Goal: Navigation & Orientation: Find specific page/section

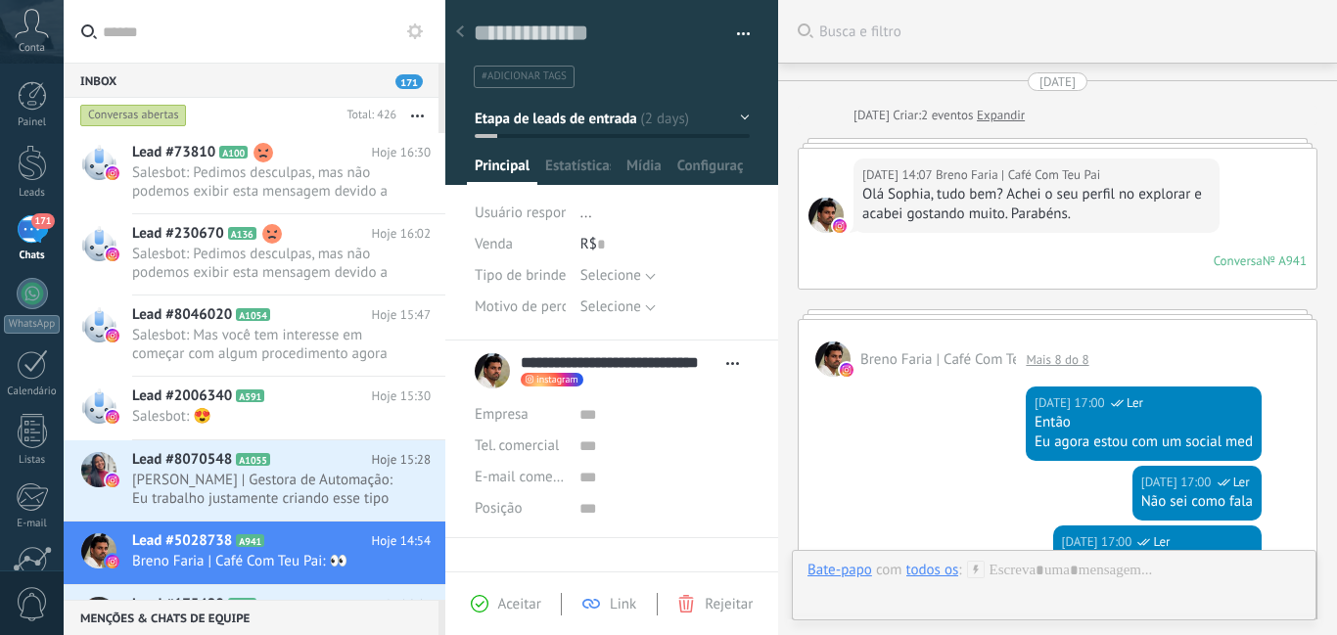
click at [242, 183] on span "Salesbot: Pedimos desculpas, mas não podemos exibir esta mensagem devido a rest…" at bounding box center [262, 181] width 261 height 37
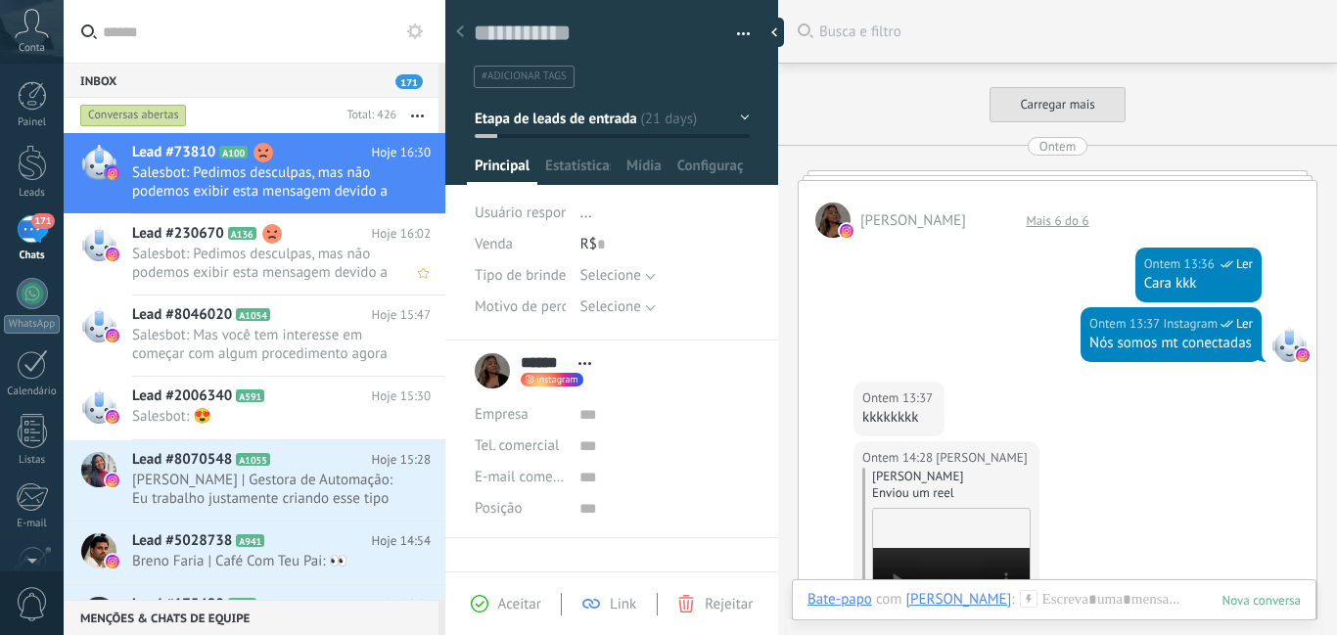
click at [359, 344] on span "Salesbot: Mas você tem interesse em começar com algum procedimento agora ou em …" at bounding box center [262, 344] width 261 height 37
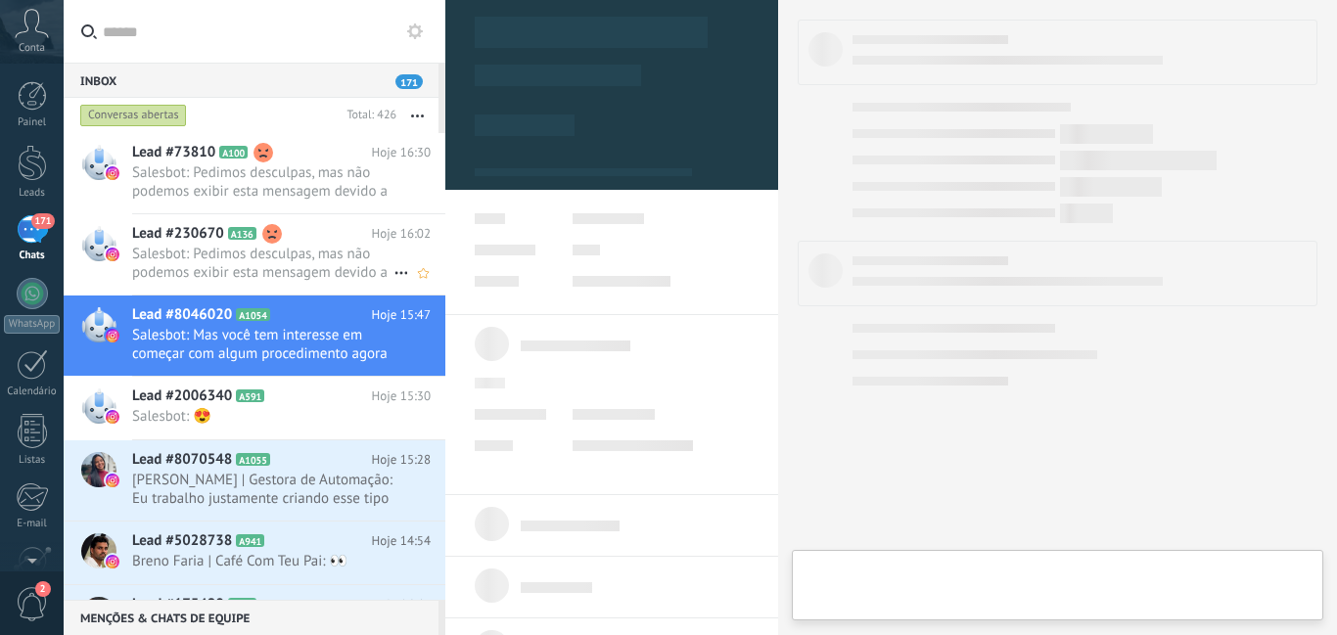
scroll to position [29, 0]
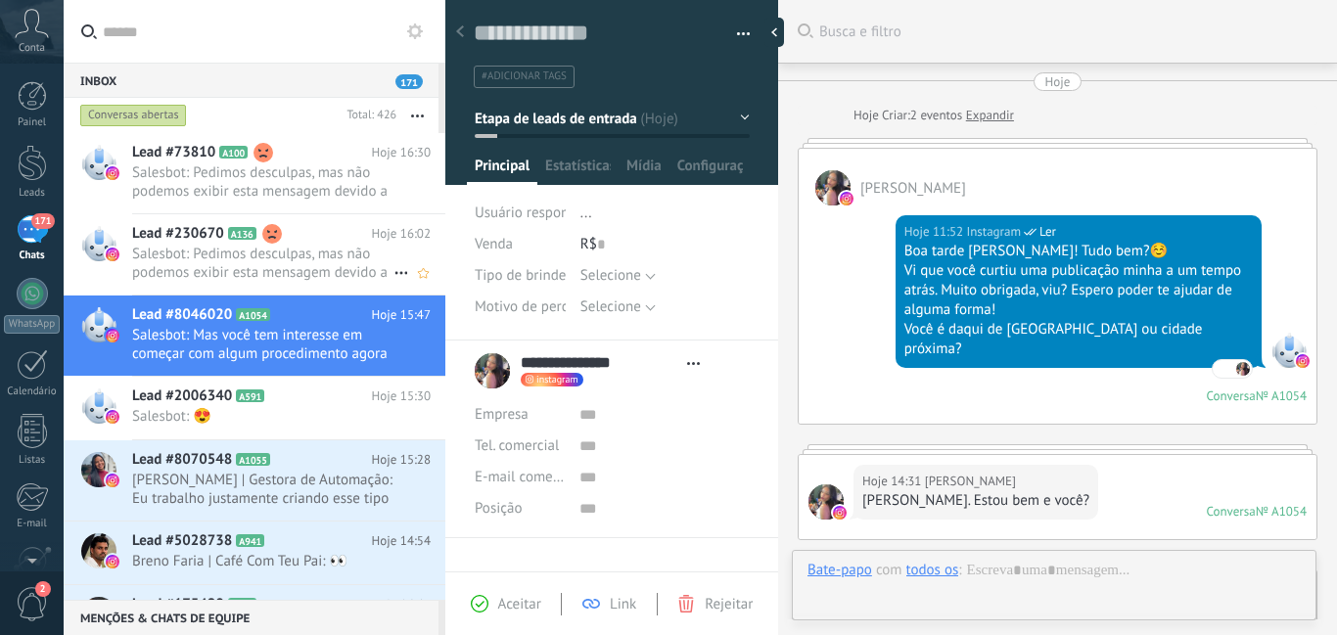
type textarea "**********"
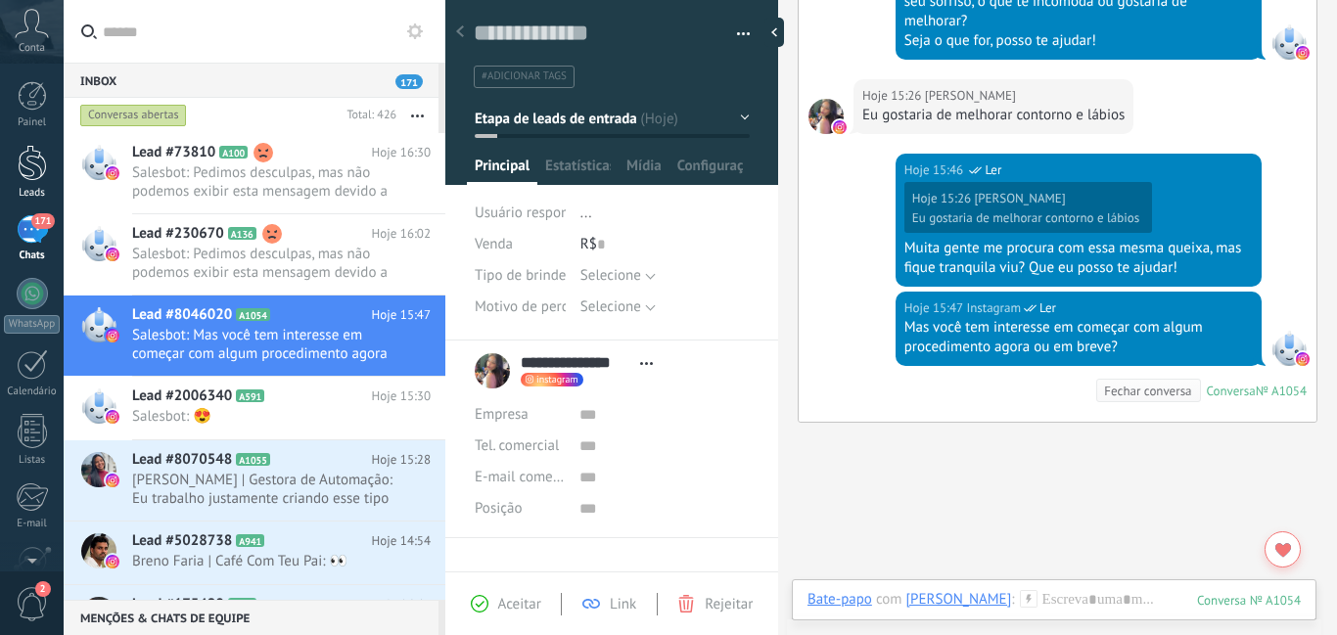
click at [16, 171] on link "Leads" at bounding box center [32, 172] width 64 height 55
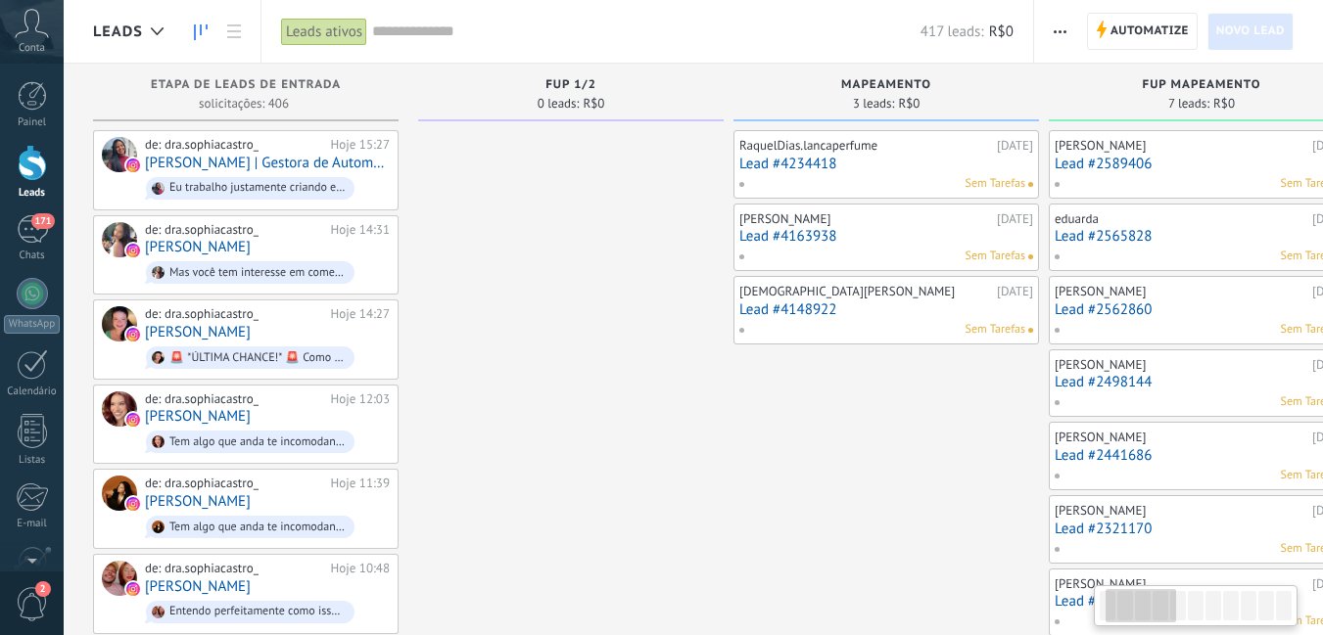
scroll to position [0, 460]
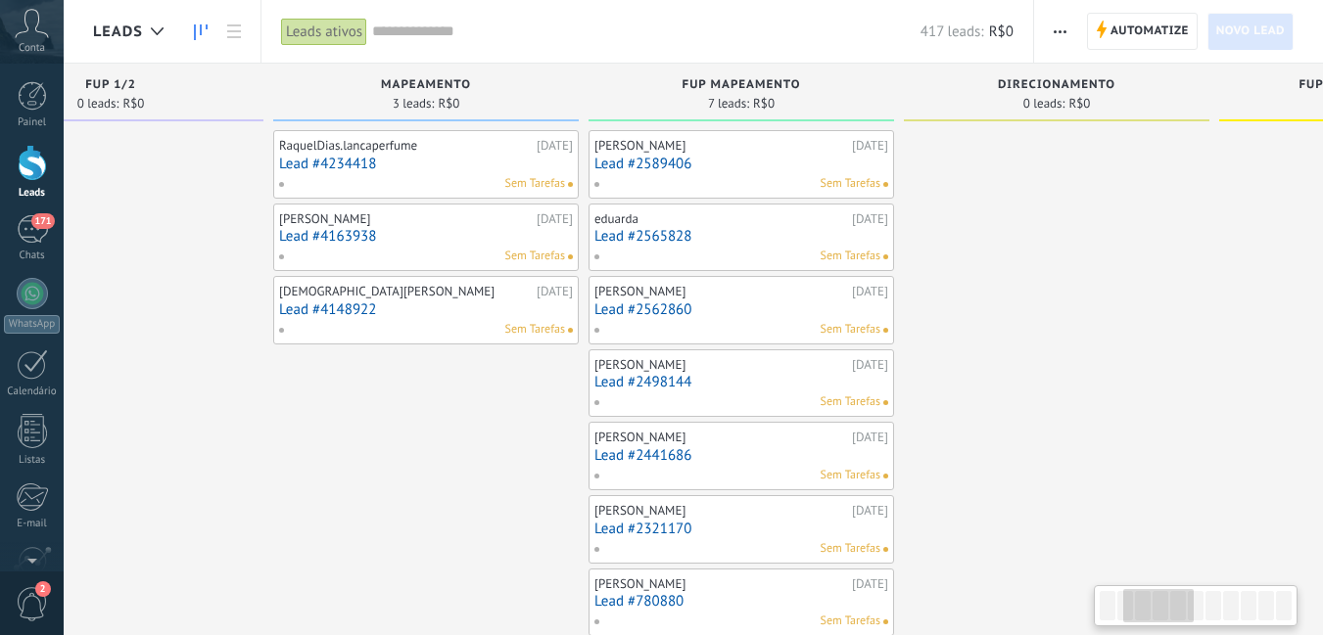
drag, startPoint x: 862, startPoint y: 483, endPoint x: 401, endPoint y: 467, distance: 460.4
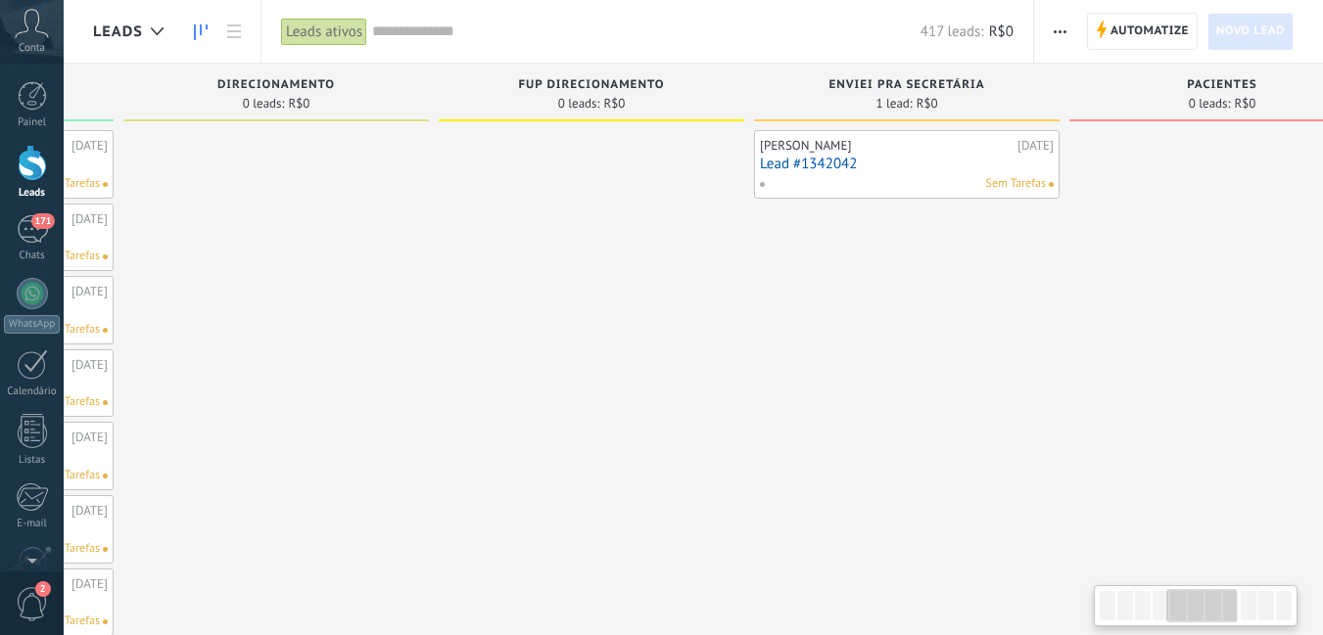
drag, startPoint x: 1123, startPoint y: 357, endPoint x: 450, endPoint y: 456, distance: 679.8
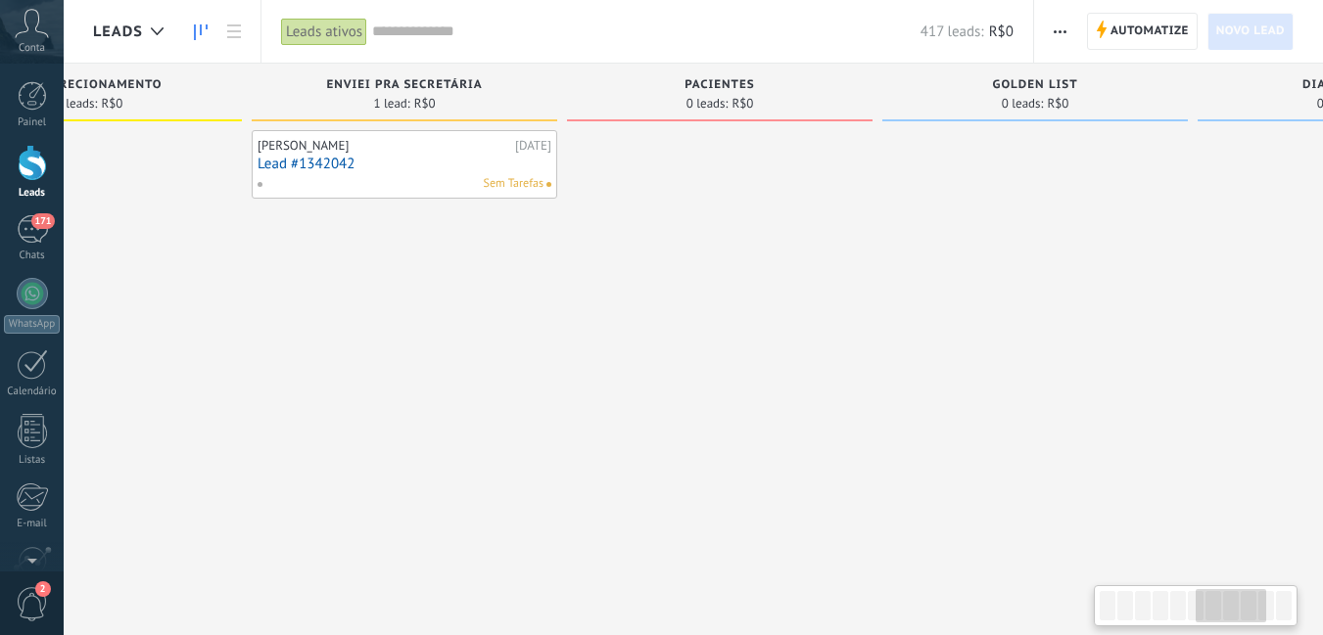
scroll to position [0, 1785]
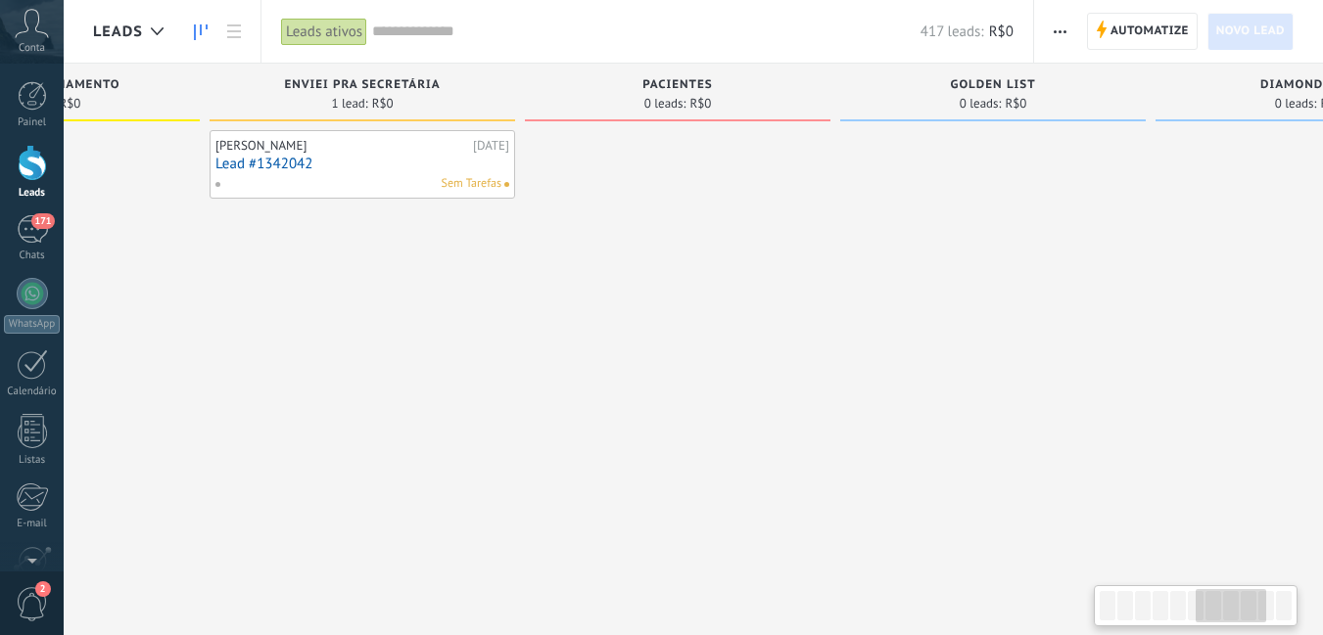
drag, startPoint x: 826, startPoint y: 398, endPoint x: 285, endPoint y: 377, distance: 541.8
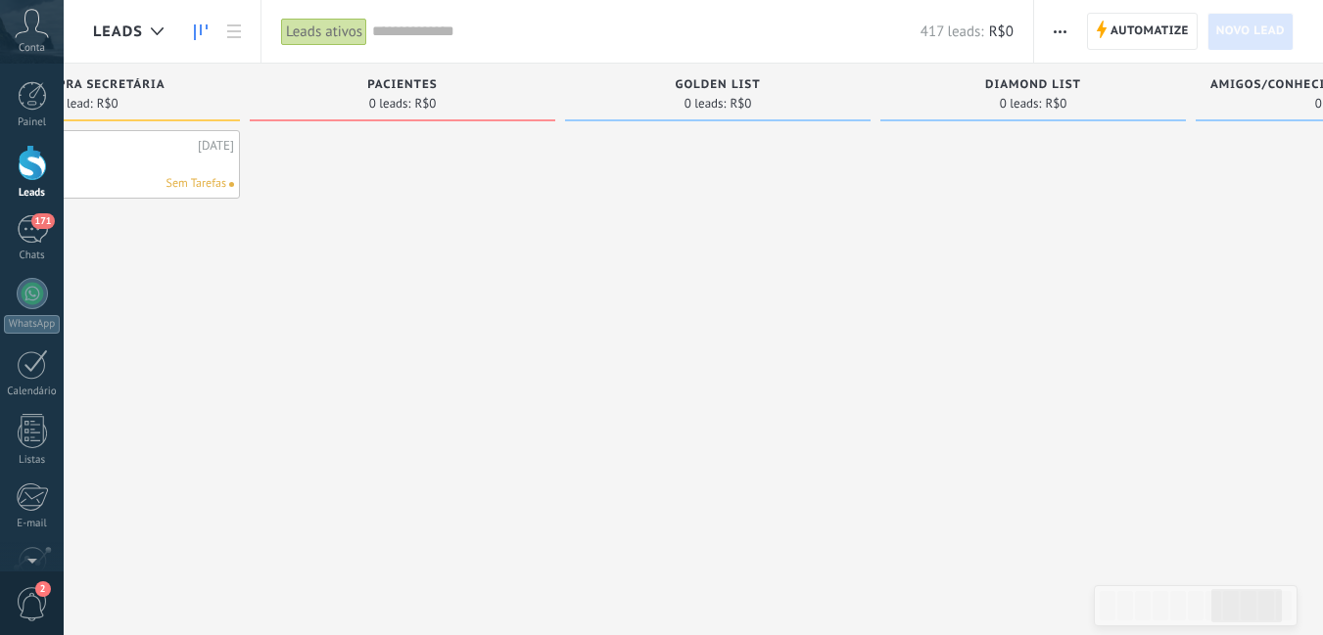
scroll to position [0, 2084]
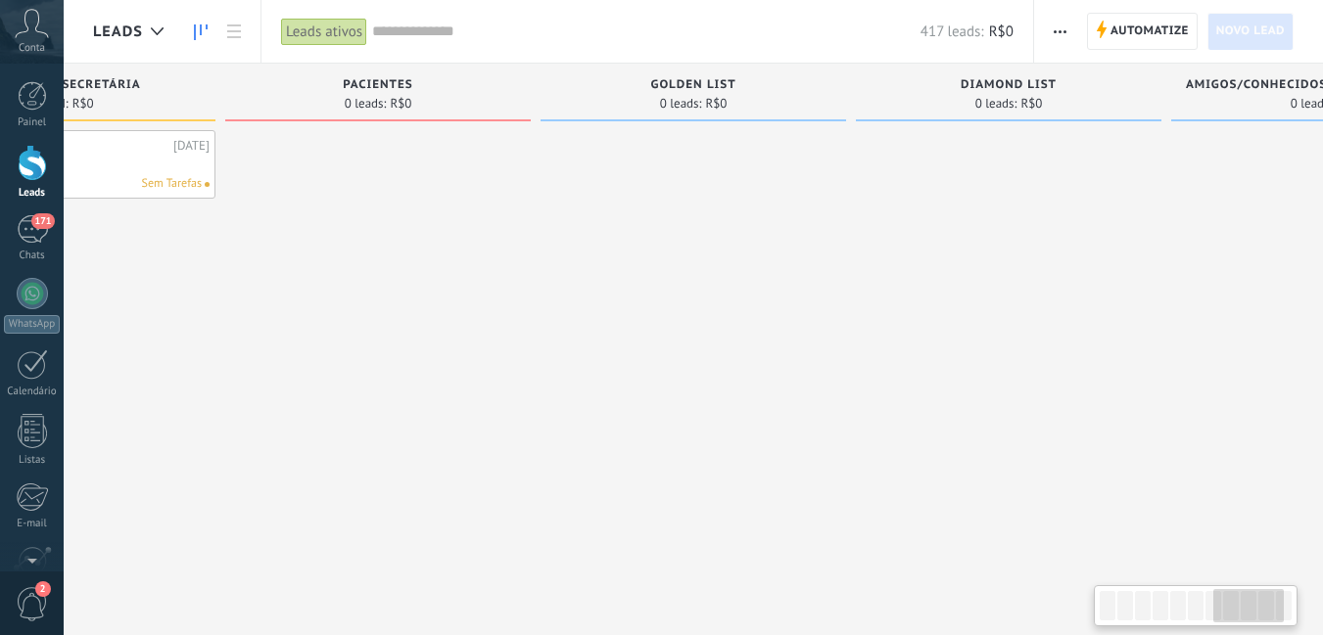
drag, startPoint x: 801, startPoint y: 382, endPoint x: 501, endPoint y: 417, distance: 301.7
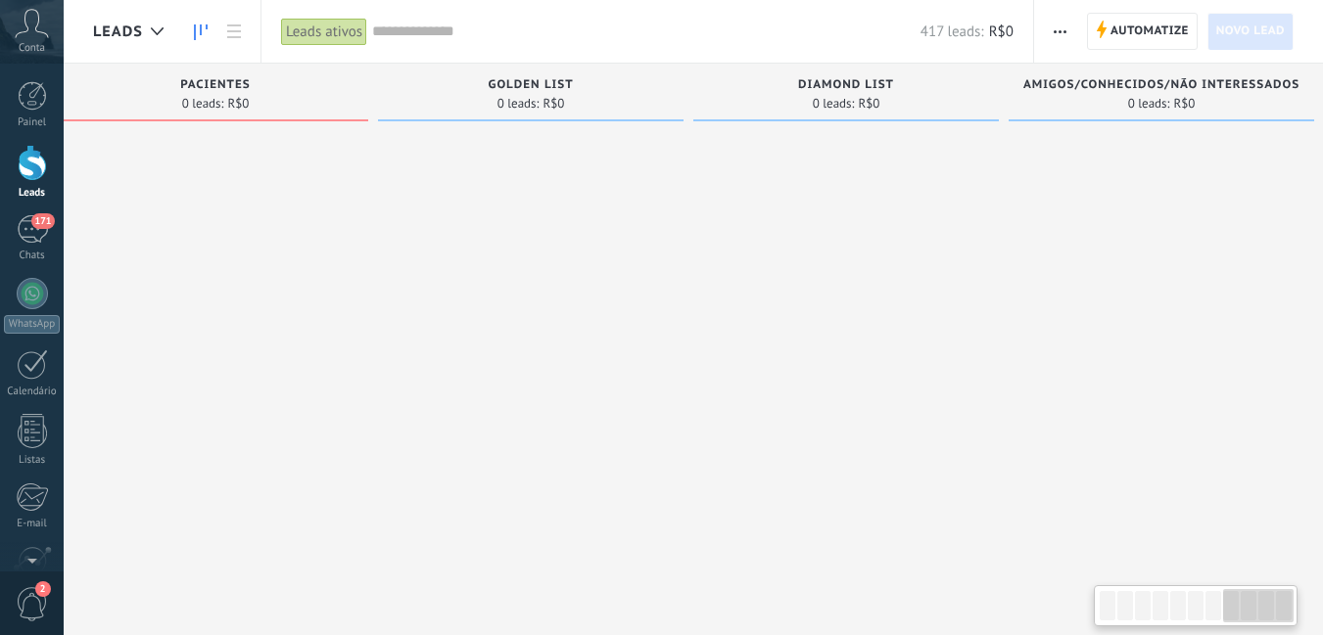
scroll to position [0, 2267]
drag, startPoint x: 939, startPoint y: 417, endPoint x: 753, endPoint y: 419, distance: 186.0
drag, startPoint x: 638, startPoint y: 476, endPoint x: 611, endPoint y: 622, distance: 148.4
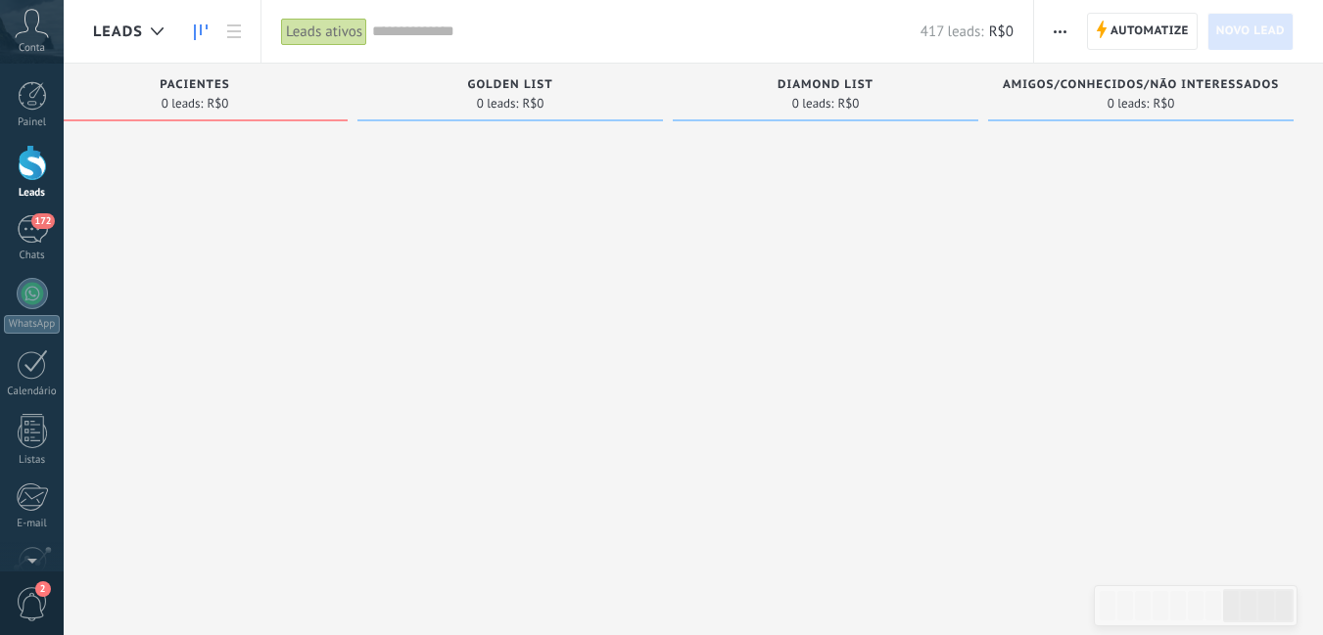
drag, startPoint x: 941, startPoint y: 367, endPoint x: 838, endPoint y: 279, distance: 135.4
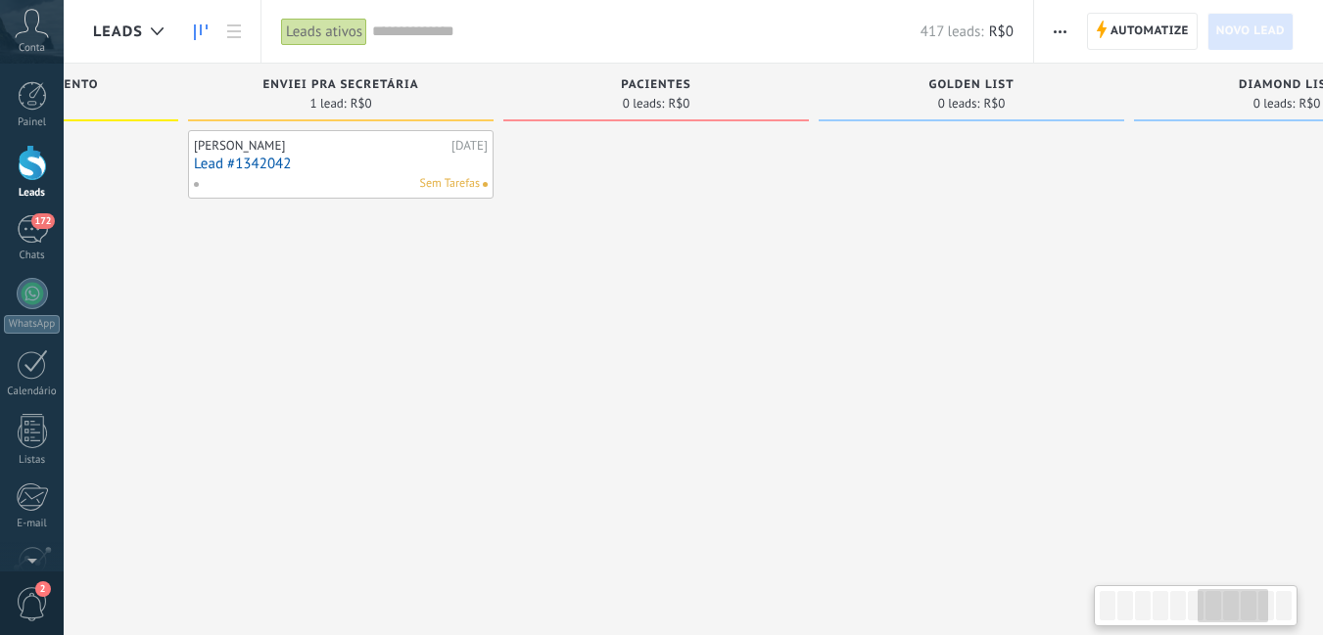
drag, startPoint x: 980, startPoint y: 272, endPoint x: 638, endPoint y: 320, distance: 345.0
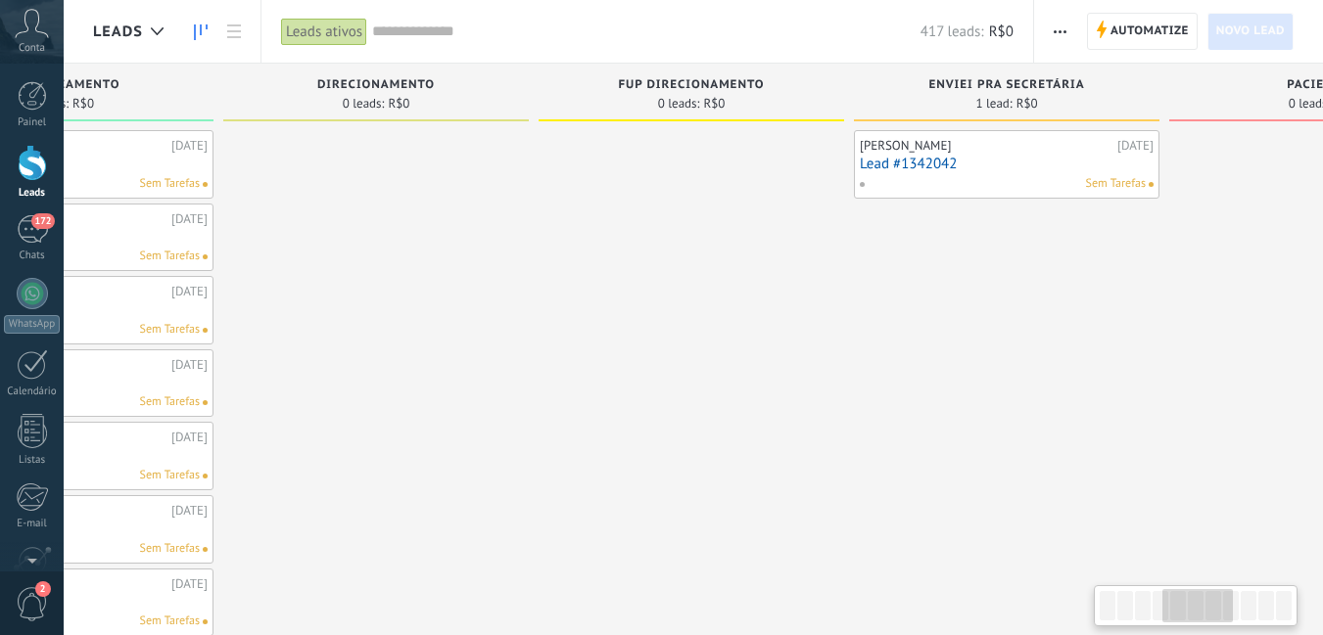
scroll to position [0, 1140]
drag, startPoint x: 350, startPoint y: 347, endPoint x: 839, endPoint y: 336, distance: 489.6
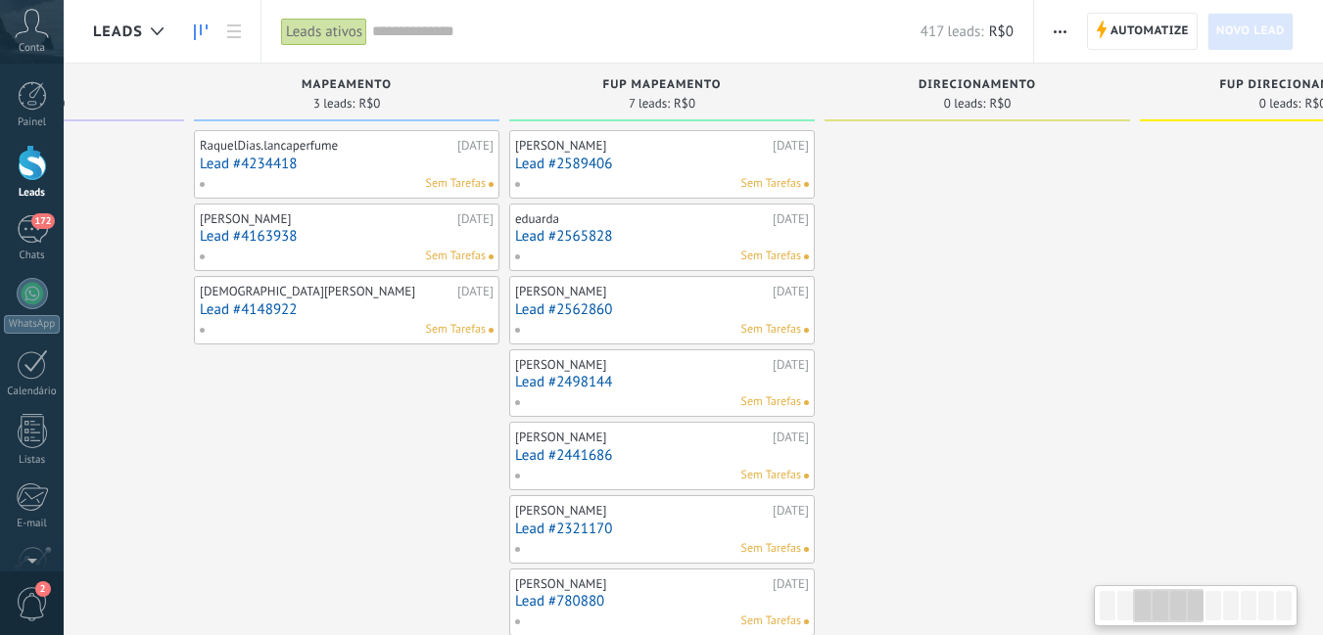
drag, startPoint x: 328, startPoint y: 313, endPoint x: 619, endPoint y: 398, distance: 303.0
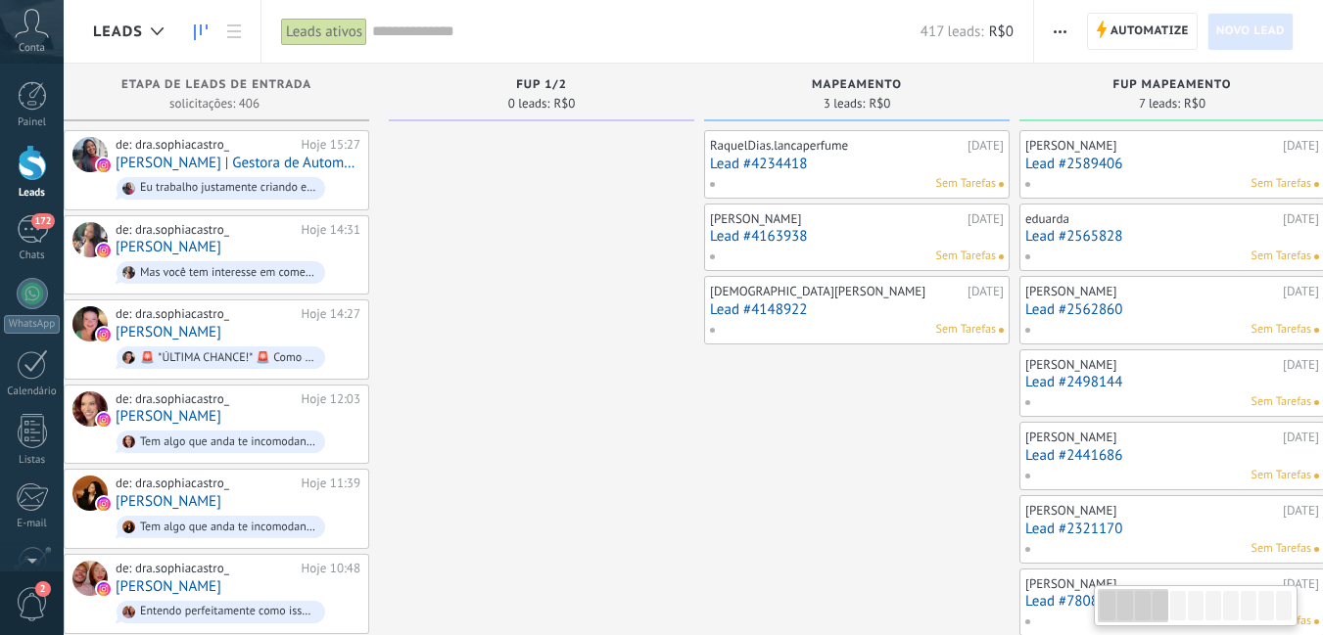
scroll to position [0, 0]
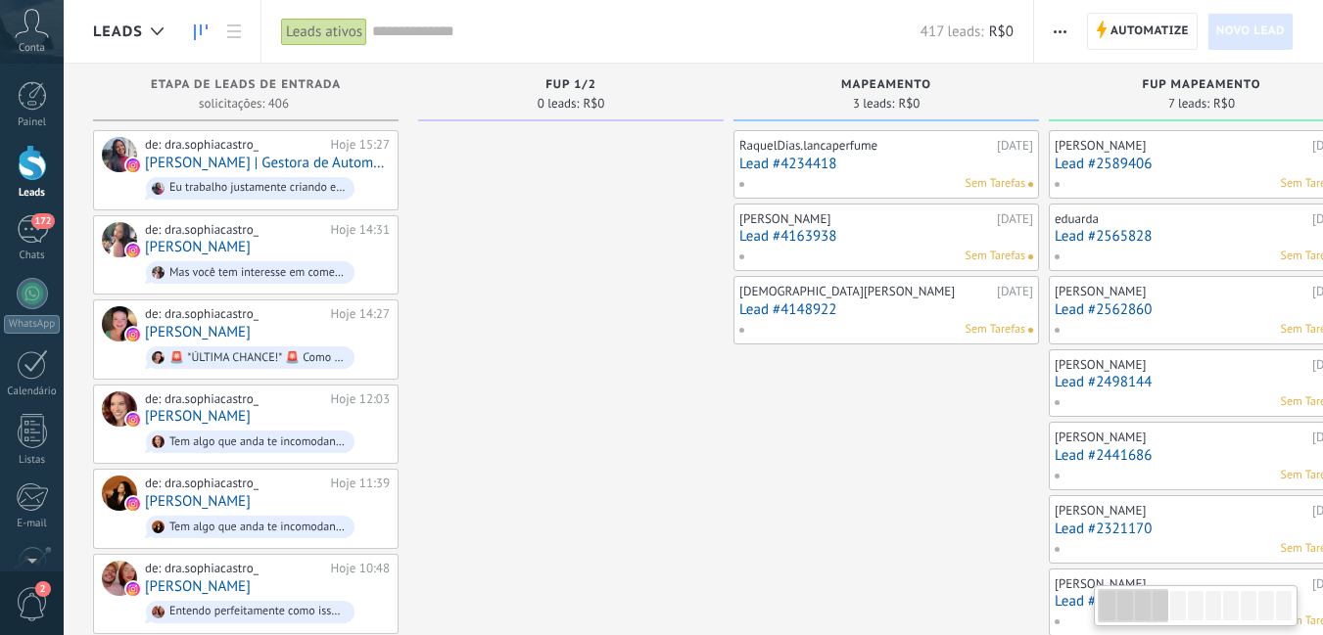
drag, startPoint x: 165, startPoint y: 355, endPoint x: 847, endPoint y: 371, distance: 681.6
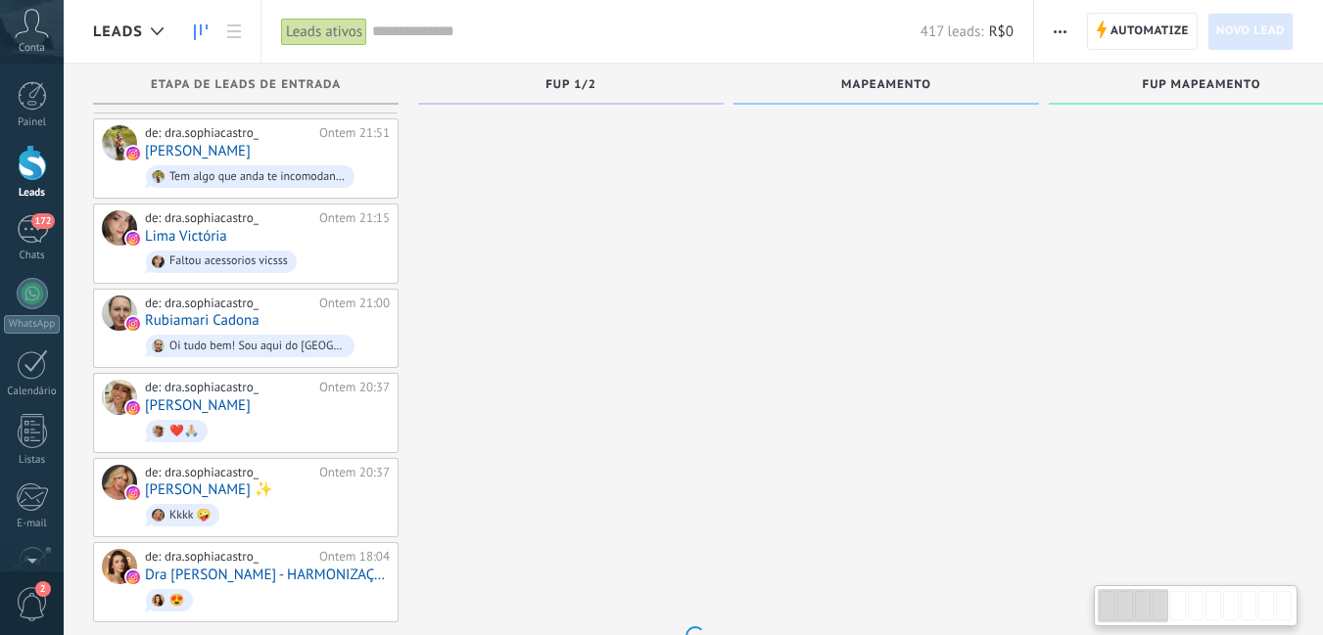
scroll to position [1214, 0]
